Goal: Information Seeking & Learning: Find specific fact

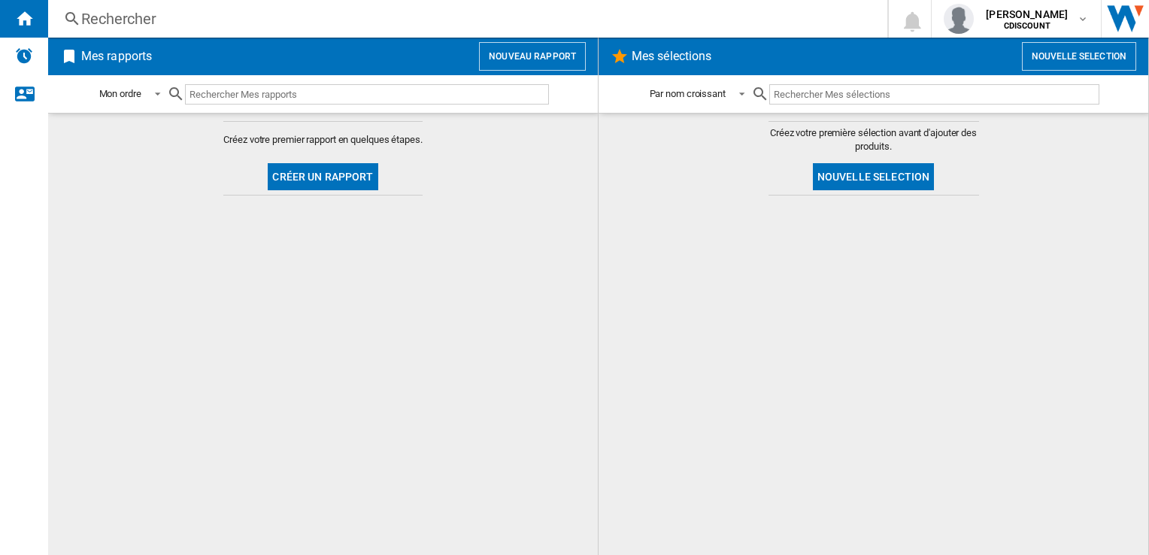
click at [211, 26] on div "Rechercher" at bounding box center [464, 18] width 767 height 21
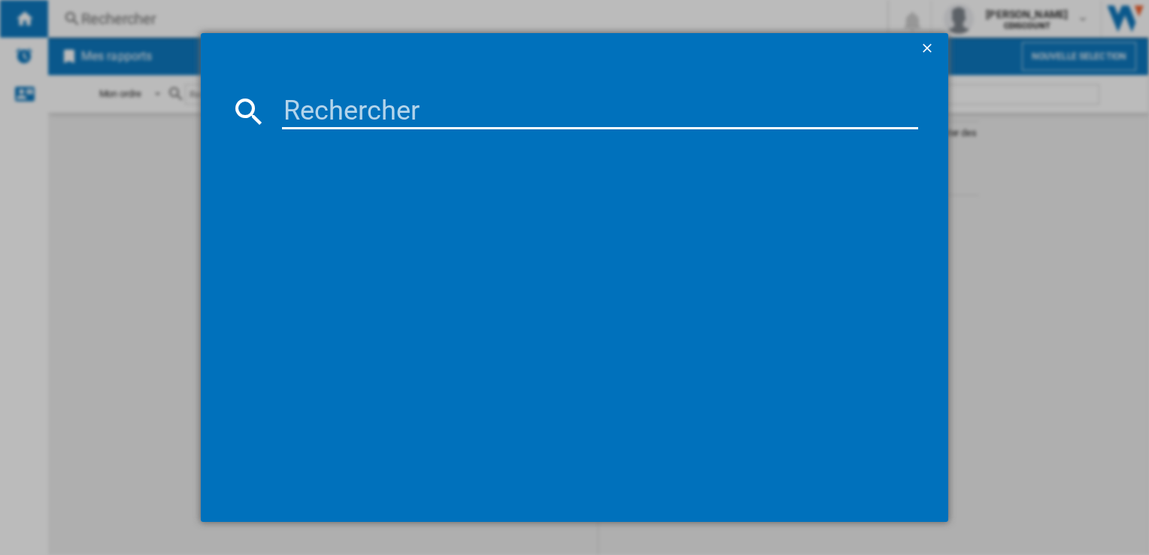
click at [301, 107] on input at bounding box center [599, 111] width 635 height 36
paste input "MEG1740252131870"
type input "MEG1740252131870"
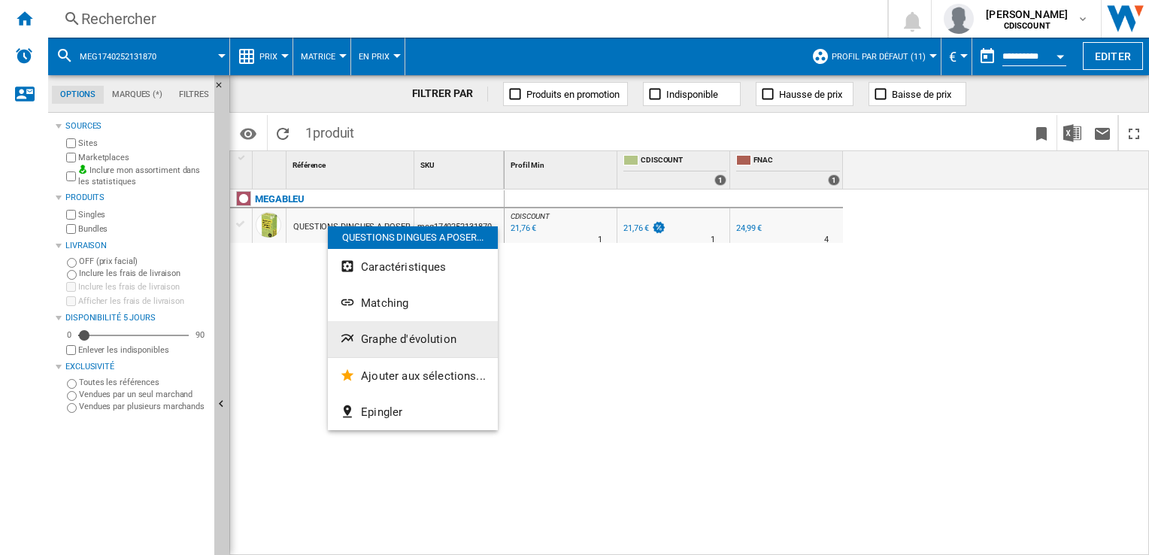
click at [400, 338] on span "Graphe d'évolution" at bounding box center [408, 339] width 95 height 14
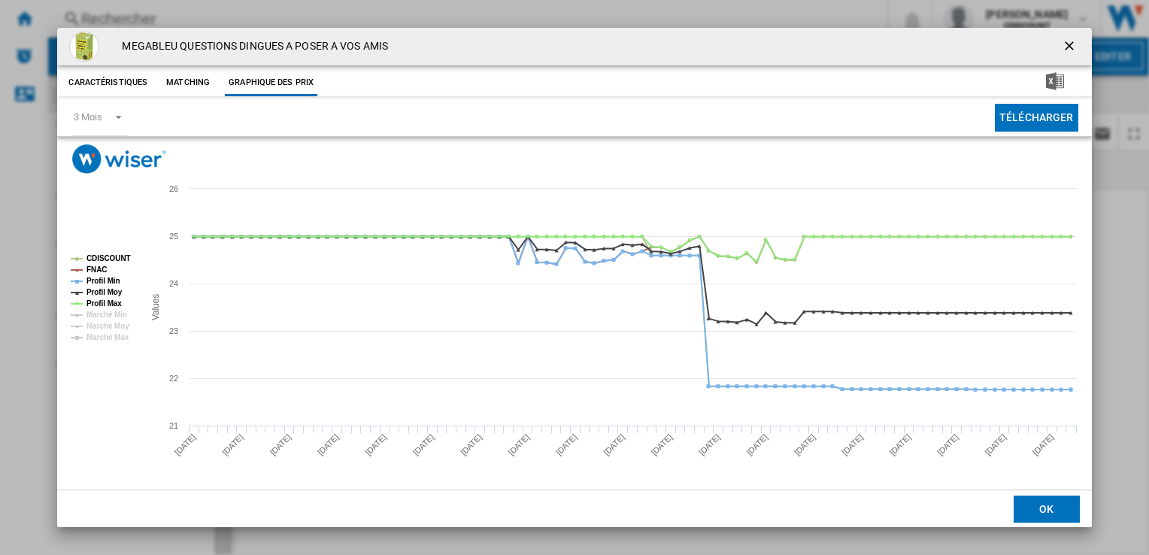
click at [99, 82] on button "Caractéristiques" at bounding box center [108, 82] width 86 height 27
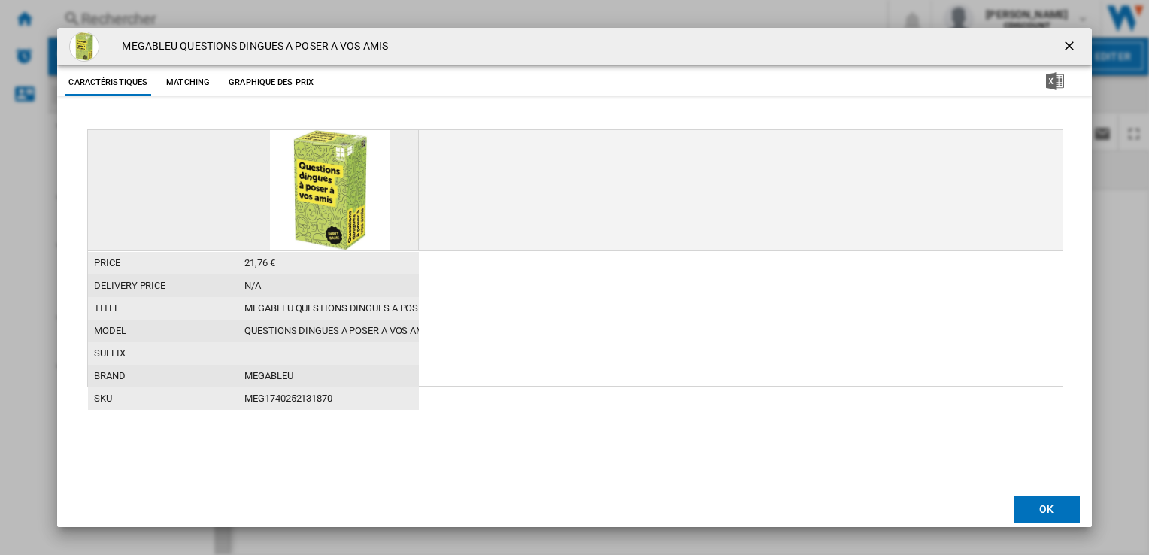
click at [196, 74] on button "Matching" at bounding box center [188, 82] width 66 height 27
